Goal: Task Accomplishment & Management: Manage account settings

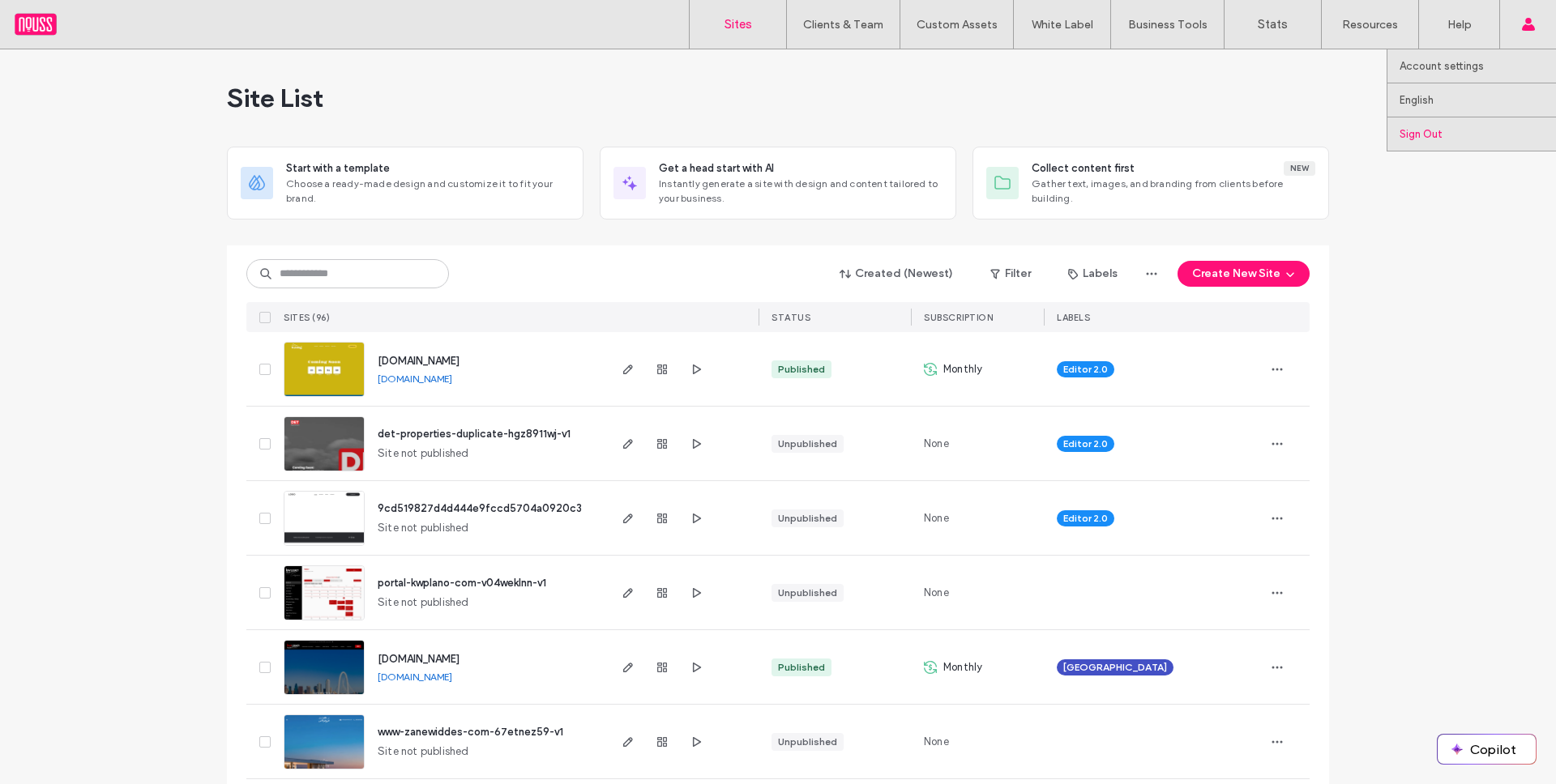
click at [1434, 138] on label "Sign Out" at bounding box center [1421, 134] width 43 height 12
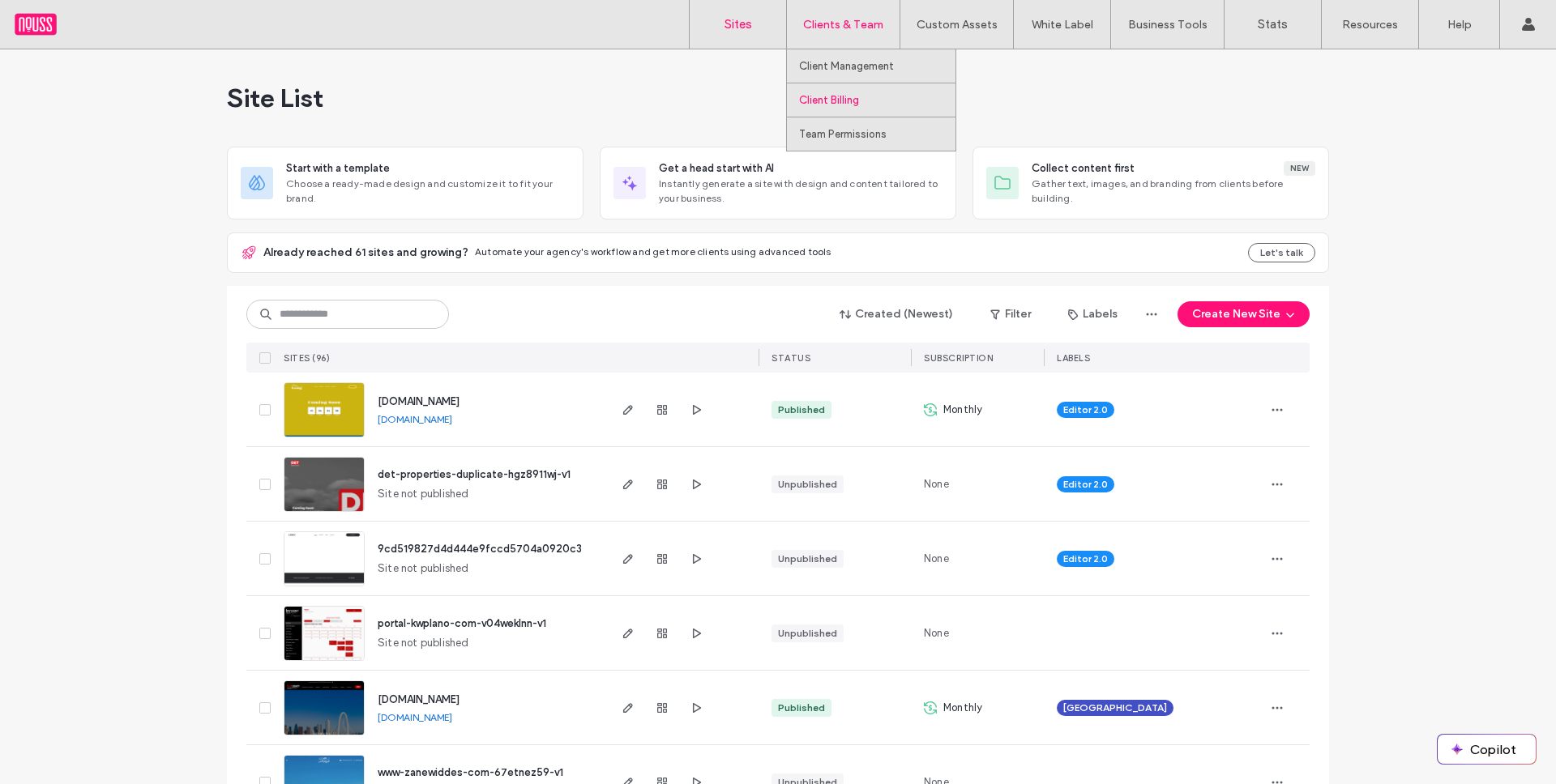
click at [850, 102] on label "Client Billing" at bounding box center [829, 101] width 60 height 12
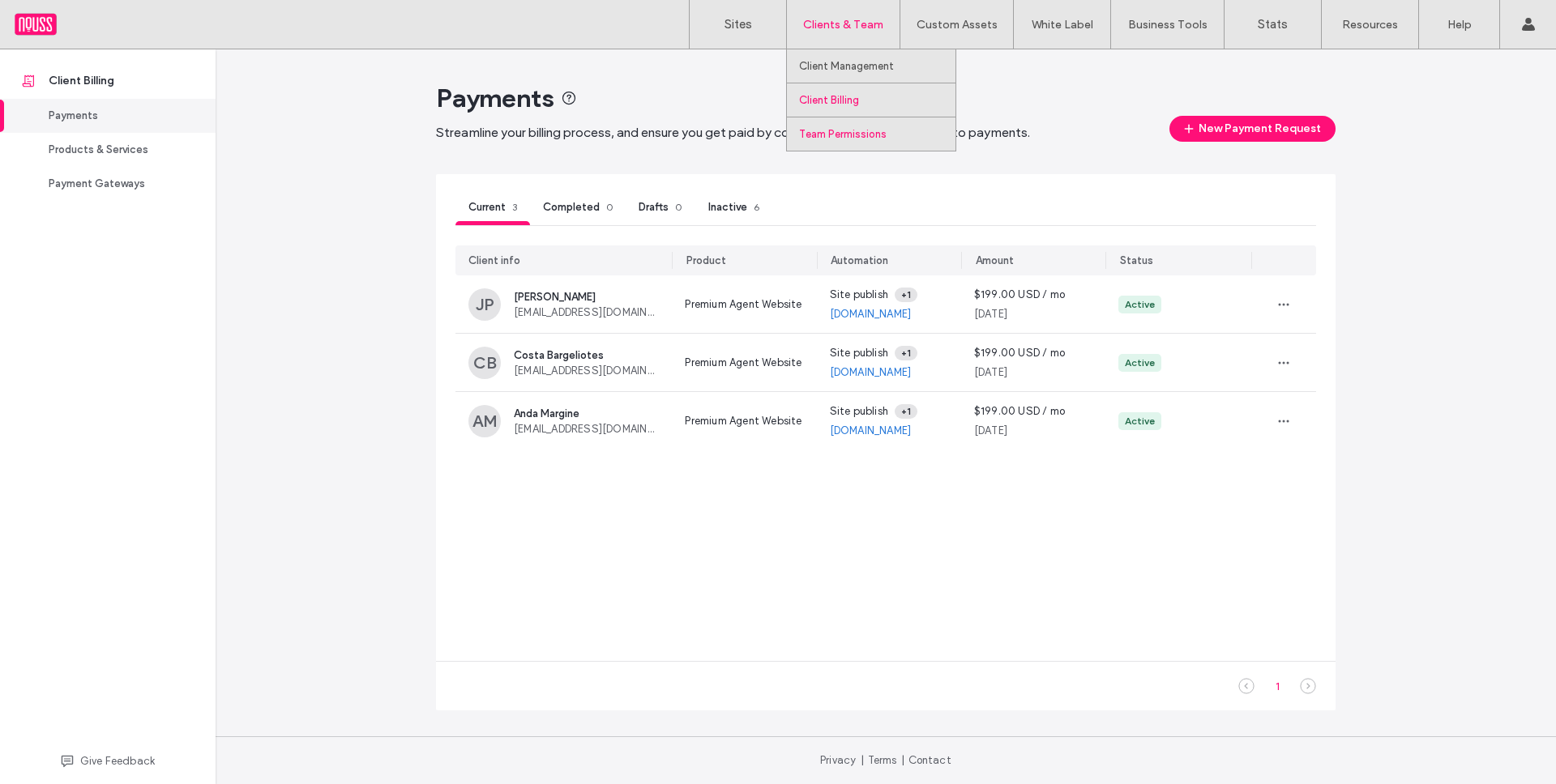
click at [848, 135] on label "Team Permissions" at bounding box center [843, 134] width 87 height 12
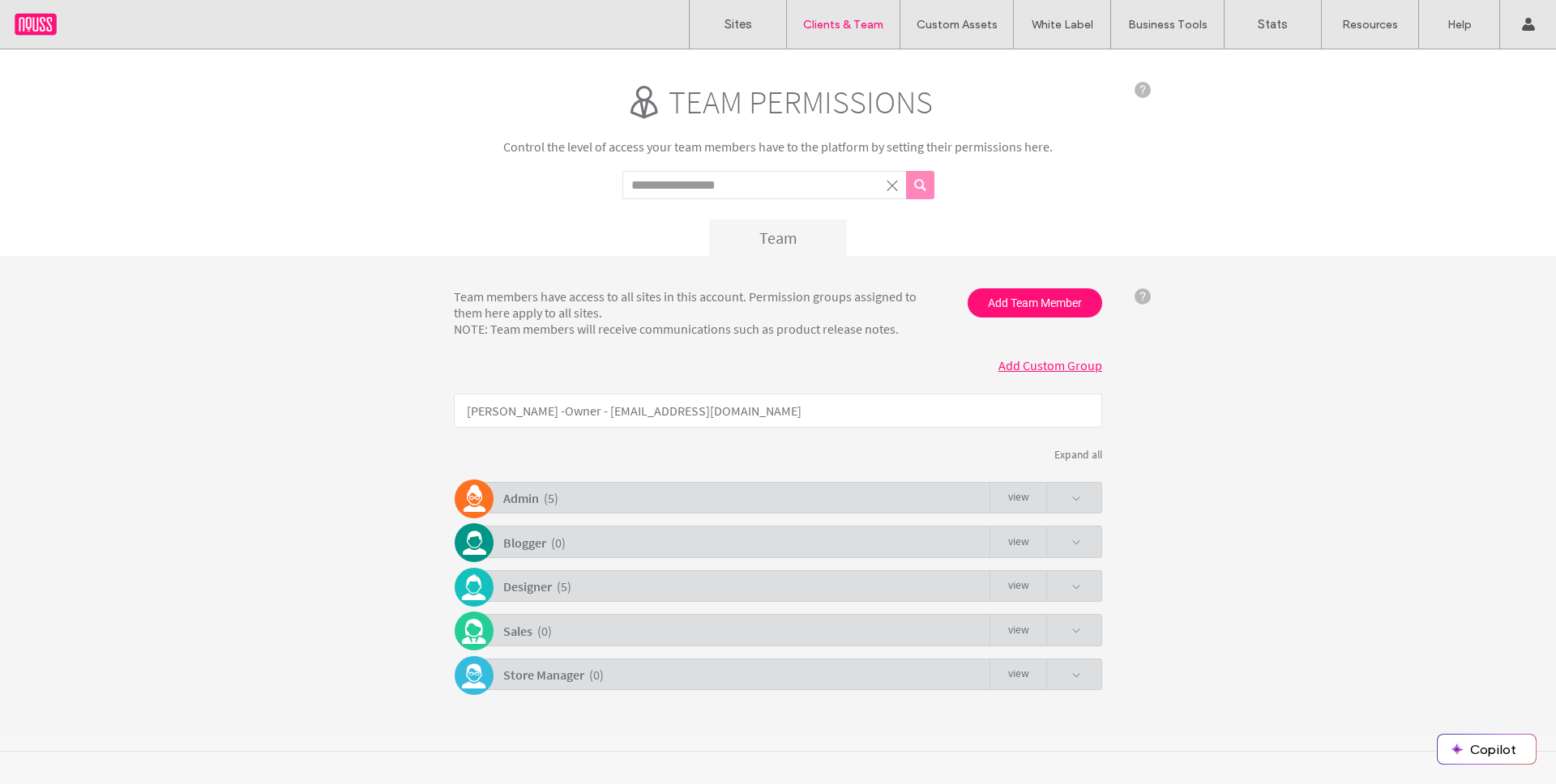
click at [593, 499] on div "Admin ( 5 ) view" at bounding box center [781, 497] width 640 height 31
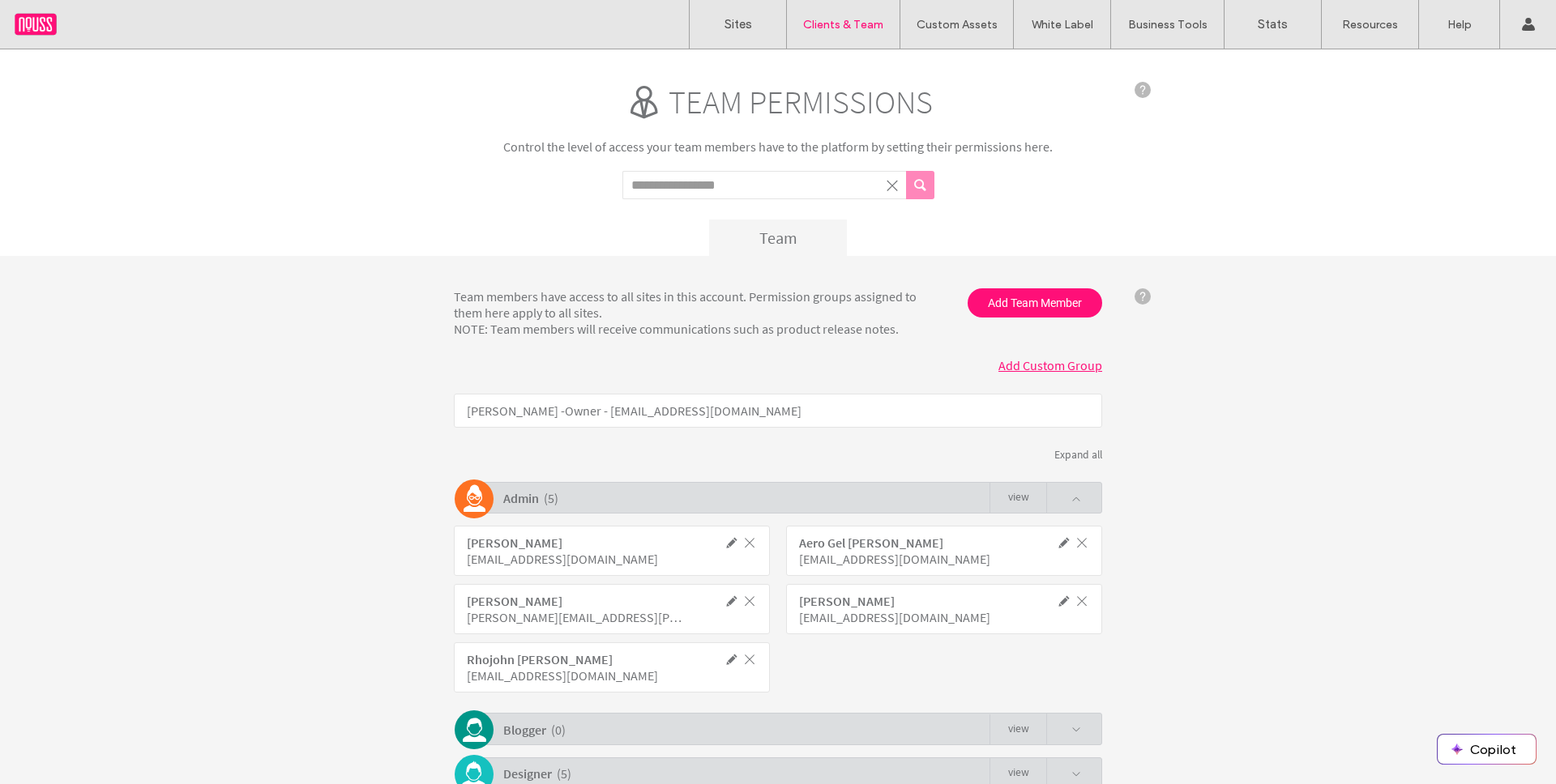
click at [593, 499] on div "Admin ( 5 ) view" at bounding box center [781, 497] width 640 height 31
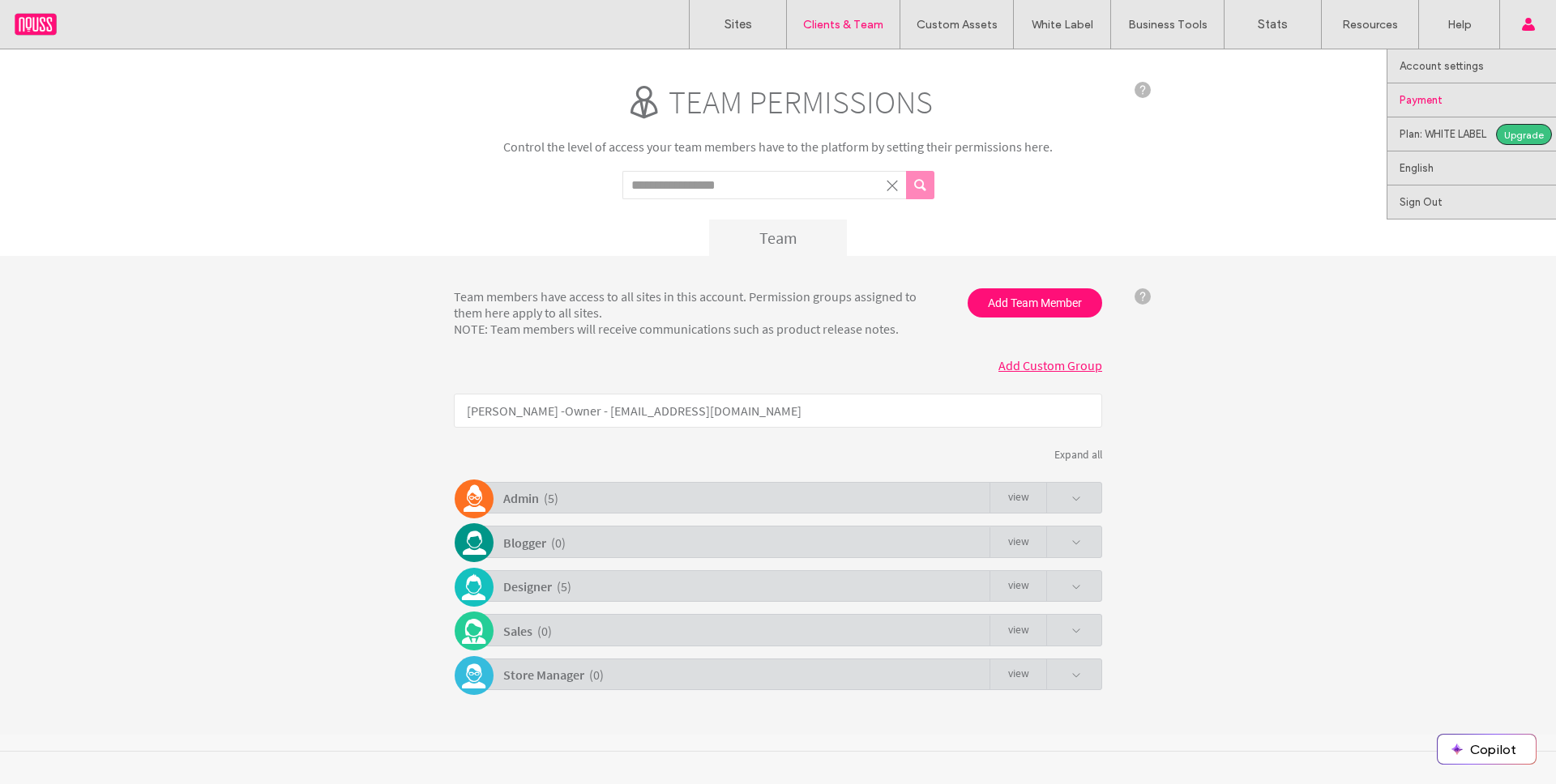
click at [1441, 96] on label "Payment" at bounding box center [1421, 101] width 43 height 12
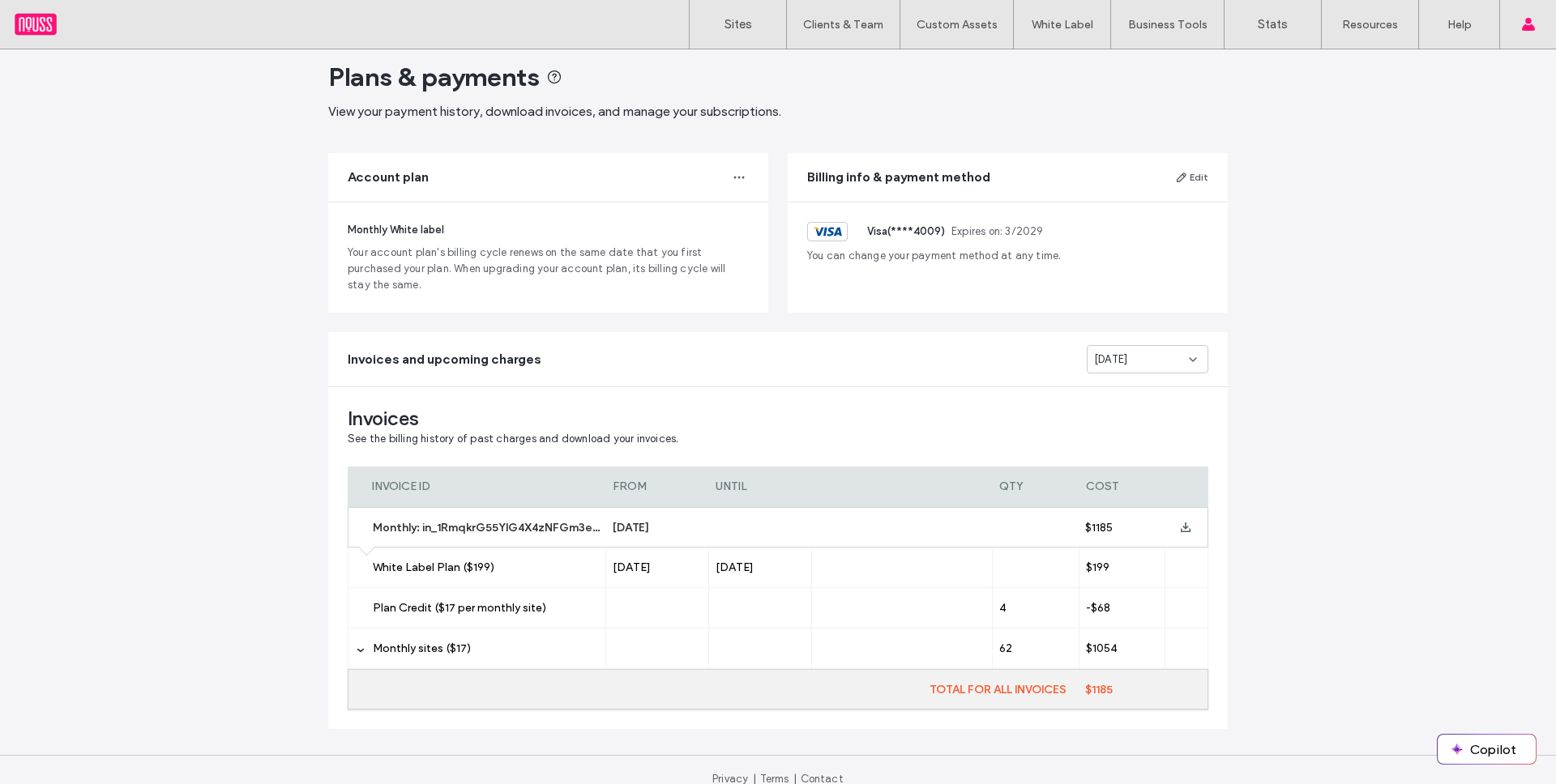
scroll to position [39, 0]
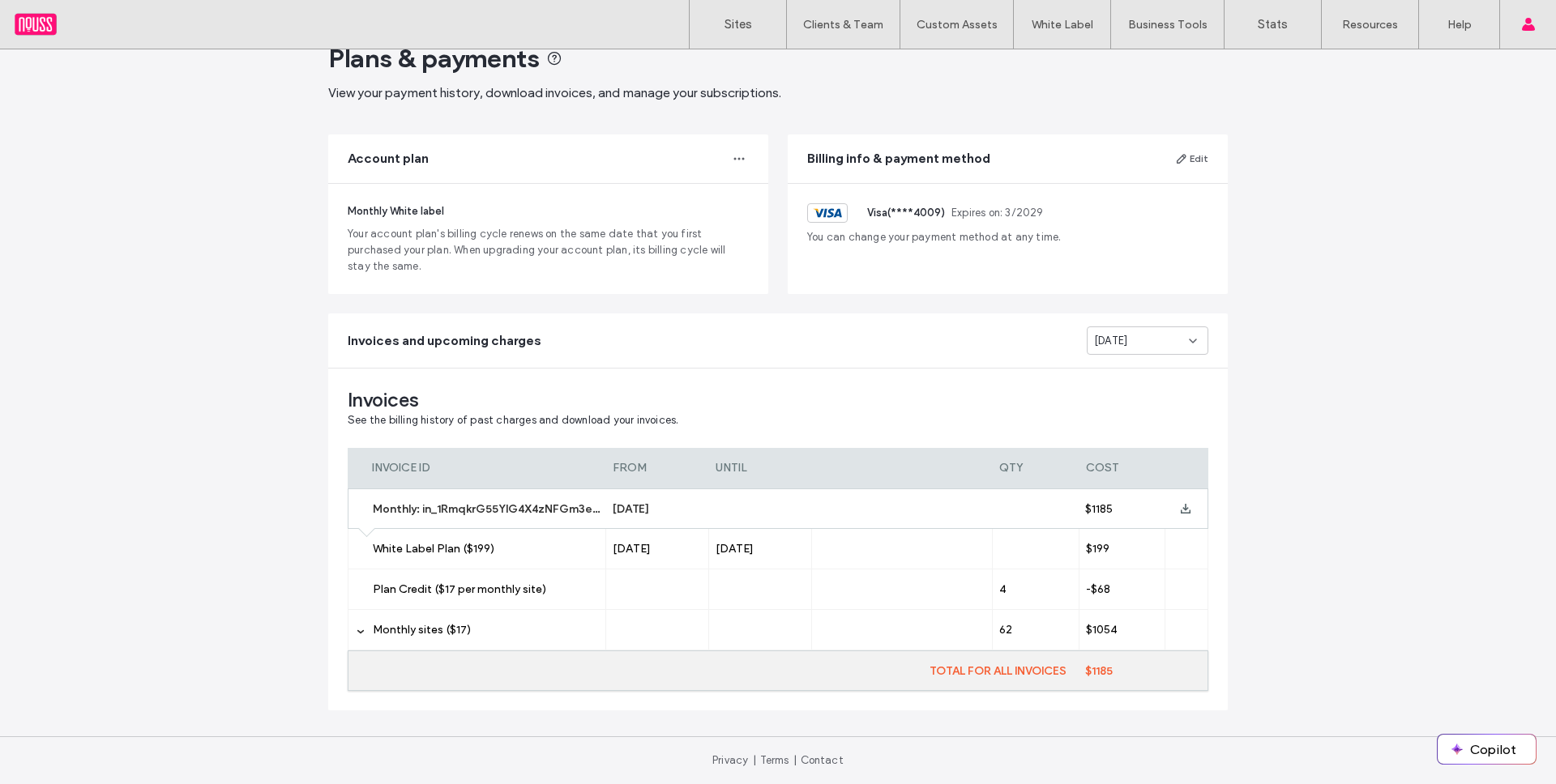
click at [1165, 353] on div "[DATE]" at bounding box center [1147, 341] width 122 height 28
click at [1122, 364] on span "[DATE]" at bounding box center [1105, 369] width 33 height 17
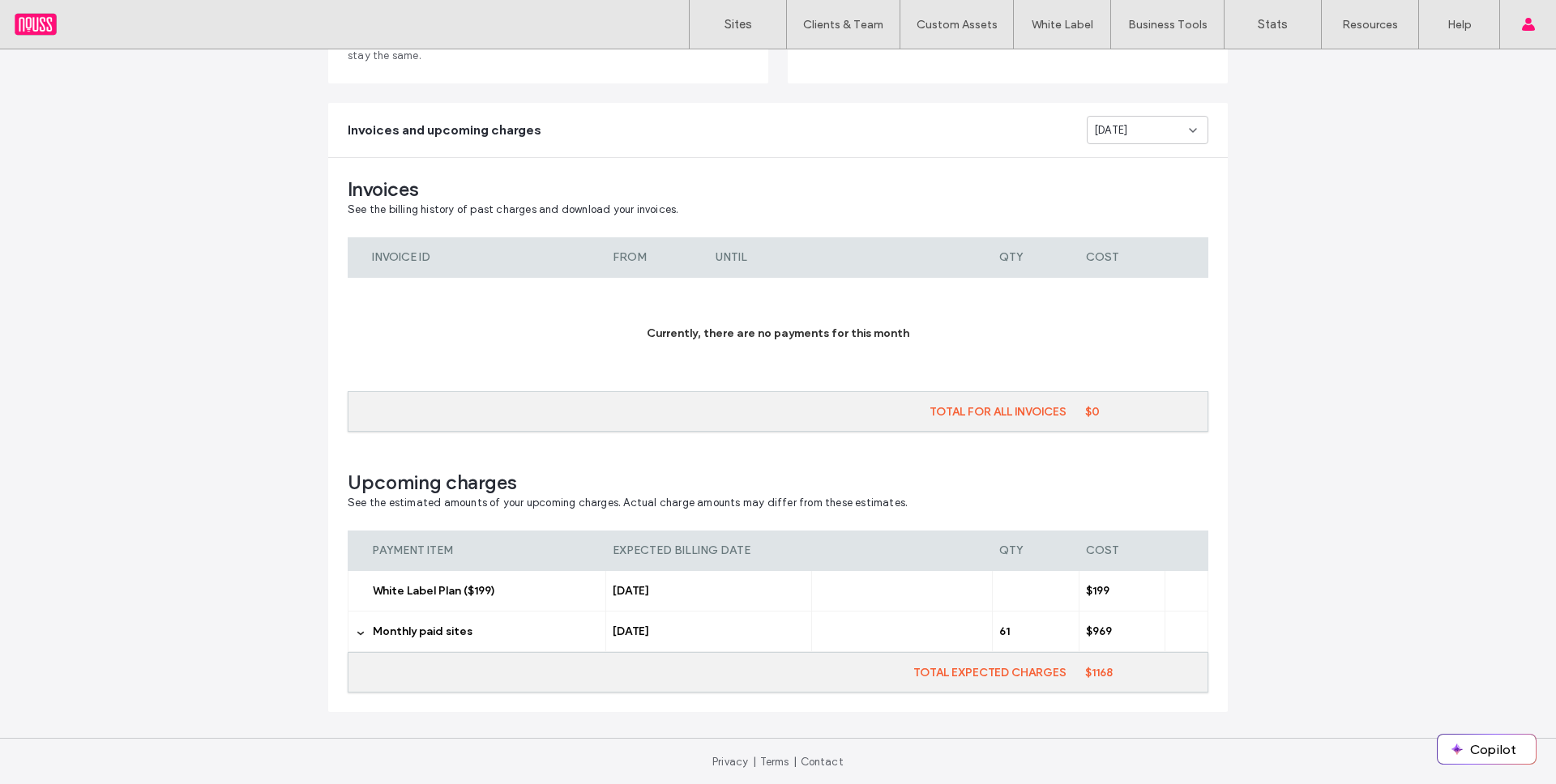
scroll to position [252, 0]
click at [1136, 135] on div "[DATE]" at bounding box center [1141, 128] width 94 height 17
click at [1112, 188] on span "[DATE]" at bounding box center [1105, 185] width 33 height 17
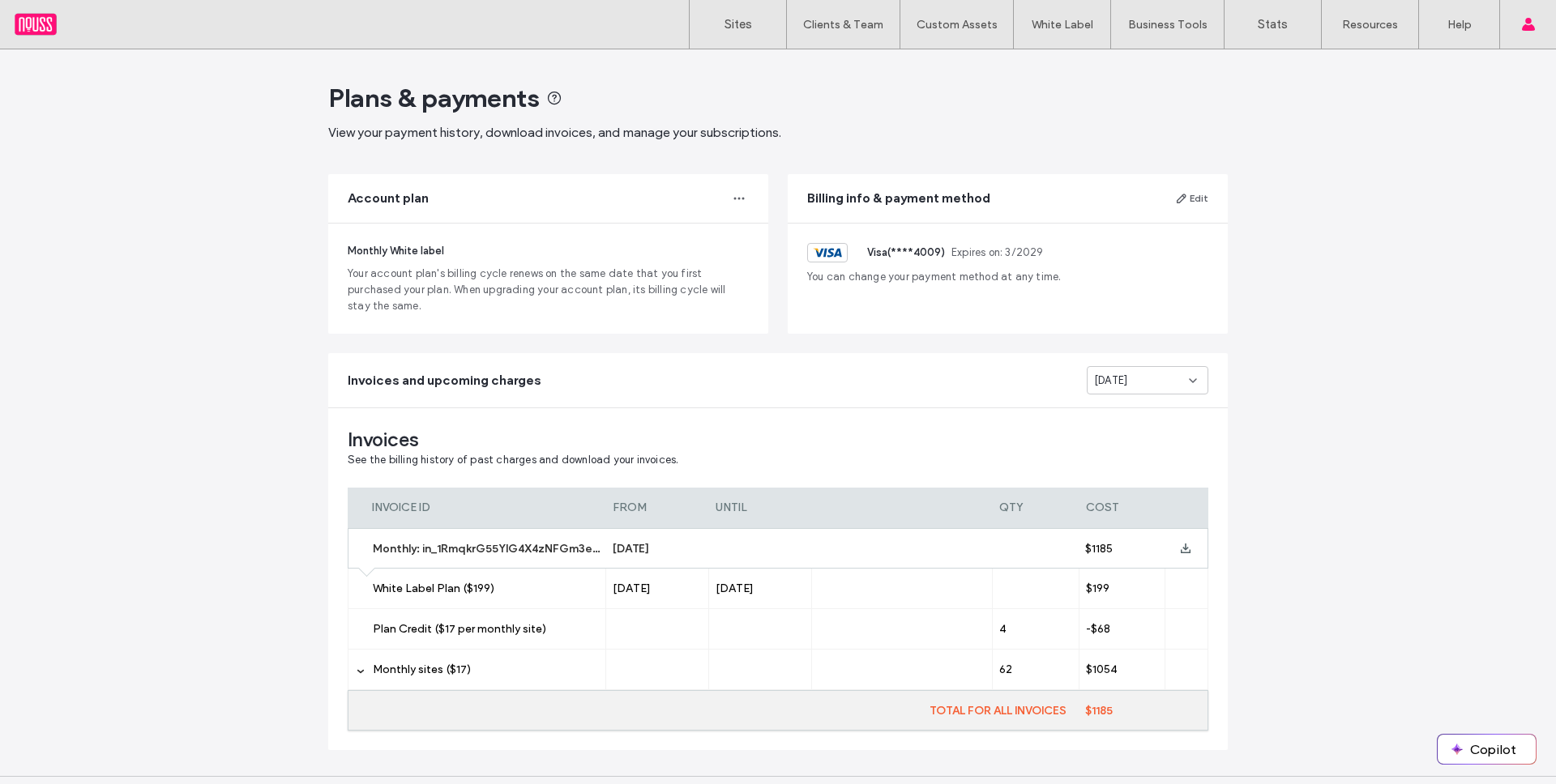
click at [1149, 389] on div "[DATE]" at bounding box center [1147, 380] width 122 height 28
click at [1122, 411] on span "[DATE]" at bounding box center [1105, 409] width 33 height 17
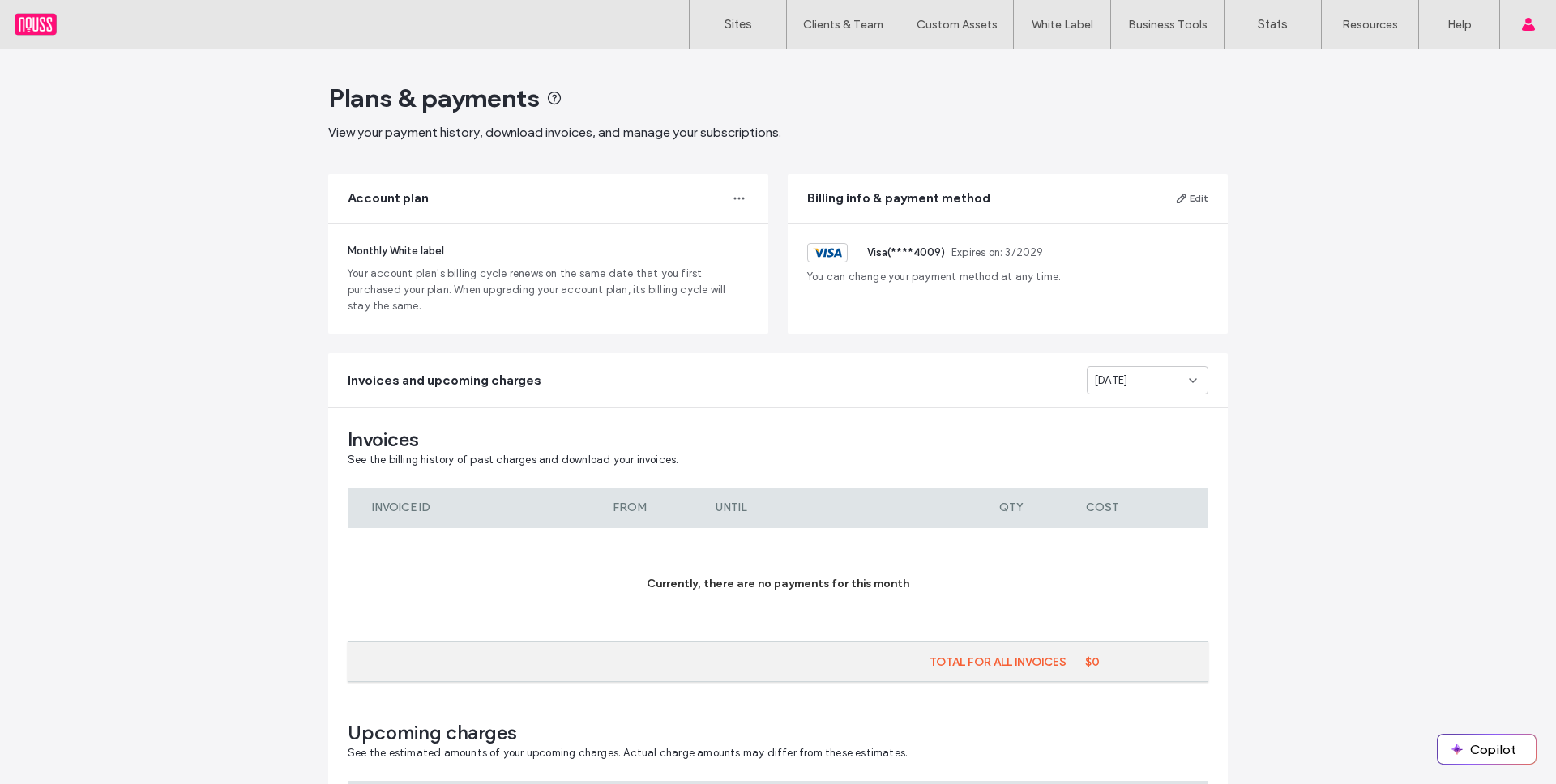
scroll to position [252, 0]
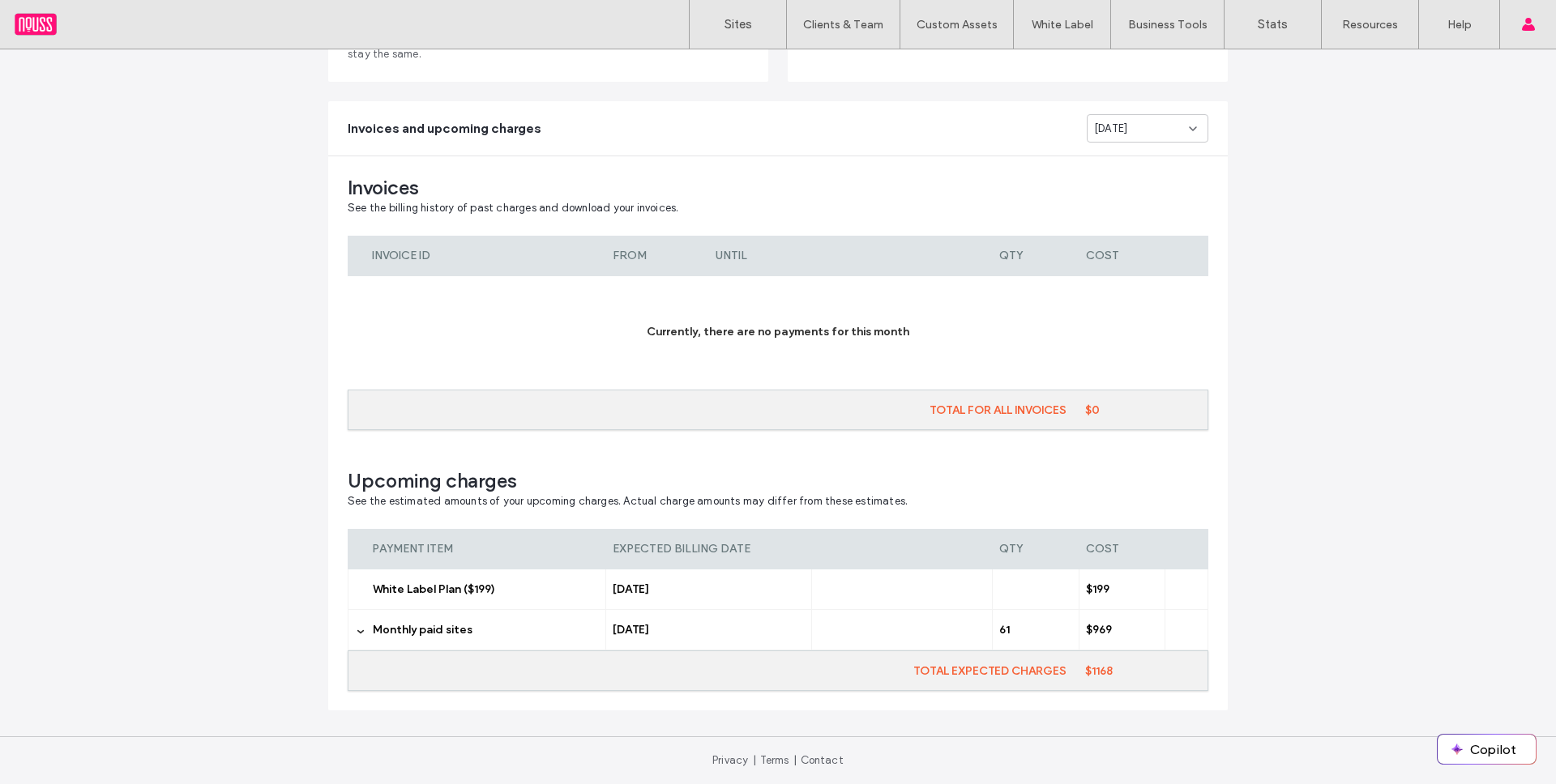
click at [1134, 141] on div "[DATE]" at bounding box center [1147, 128] width 122 height 28
click at [1110, 179] on span "[DATE]" at bounding box center [1105, 185] width 33 height 17
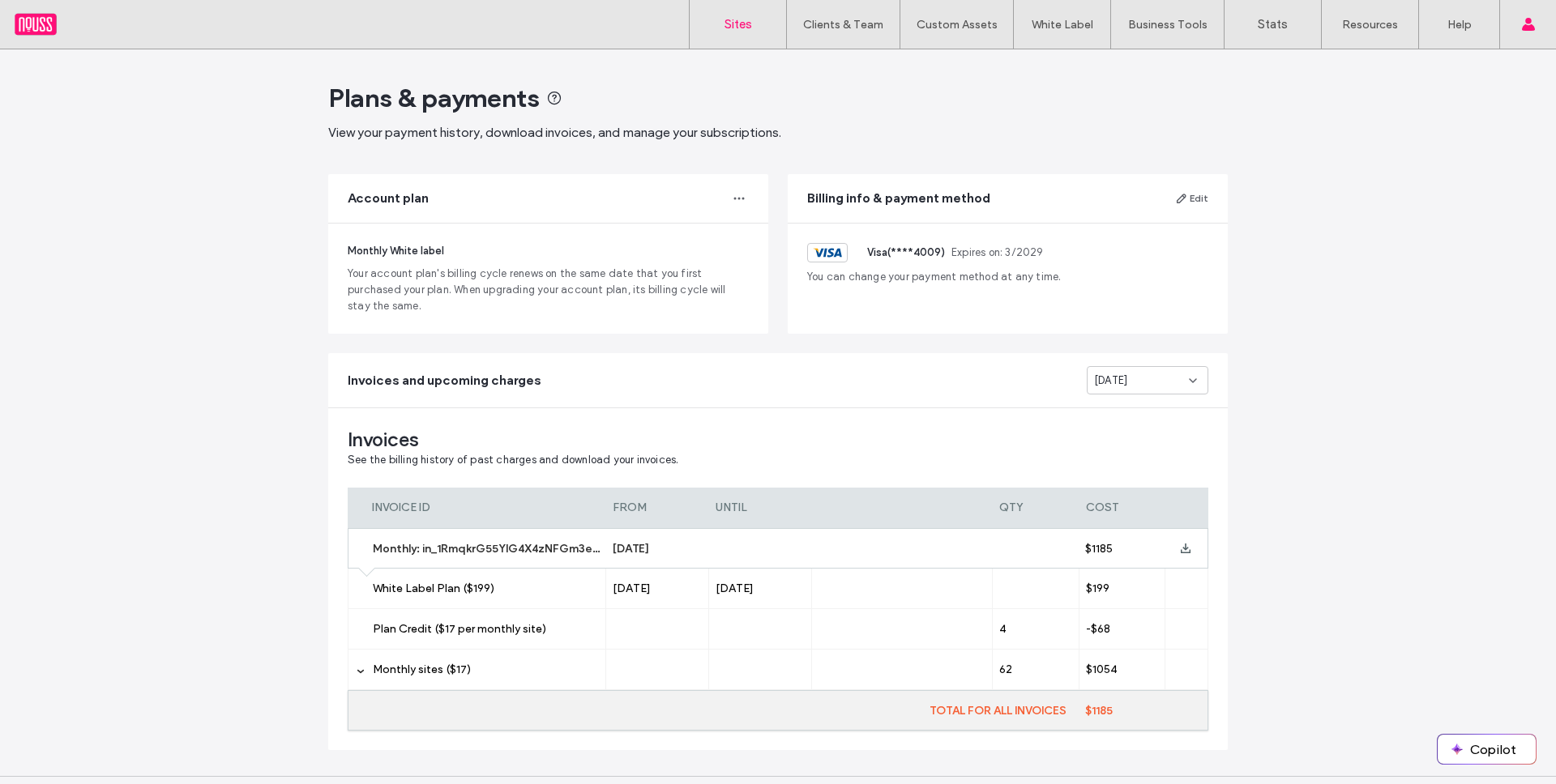
click at [747, 15] on link "Sites" at bounding box center [738, 24] width 96 height 49
